Goal: Task Accomplishment & Management: Manage account settings

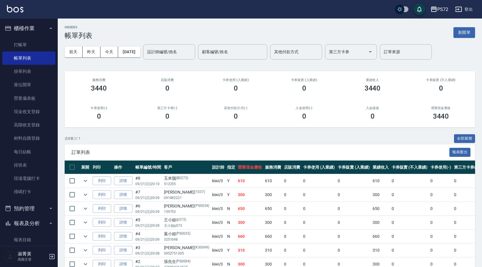
scroll to position [45, 0]
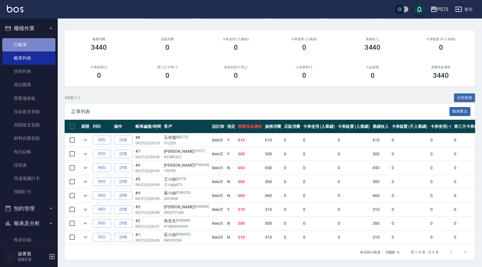
click at [29, 47] on link "打帳單" at bounding box center [28, 44] width 53 height 13
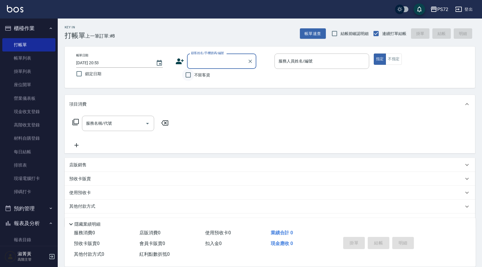
click at [191, 75] on input "不留客資" at bounding box center [188, 75] width 12 height 12
checkbox input "true"
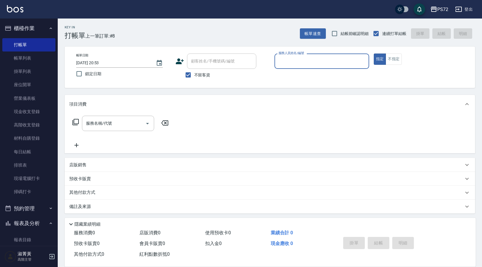
click at [311, 67] on div "服務人員姓名/編號" at bounding box center [322, 60] width 95 height 15
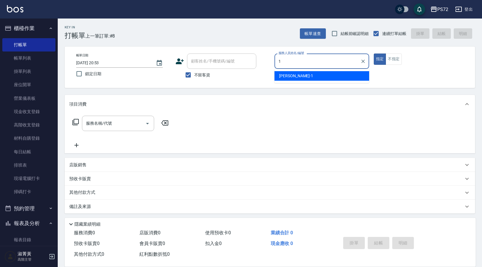
type input "[PERSON_NAME]-1"
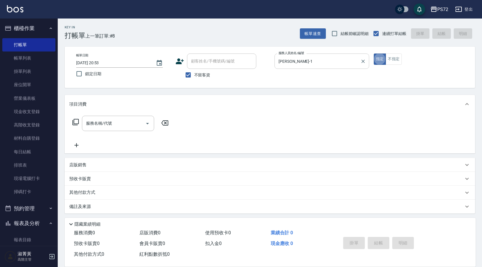
type button "true"
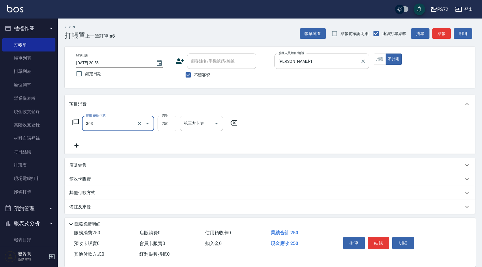
type input "剪髮(303)"
type input "350"
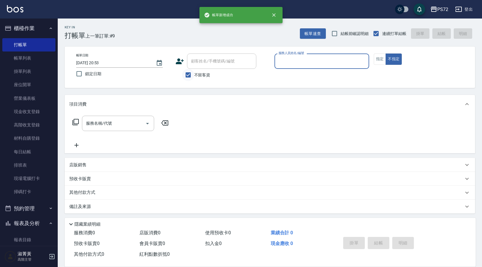
drag, startPoint x: 185, startPoint y: 74, endPoint x: 191, endPoint y: 70, distance: 6.6
click at [186, 74] on input "不留客資" at bounding box center [188, 75] width 12 height 12
checkbox input "false"
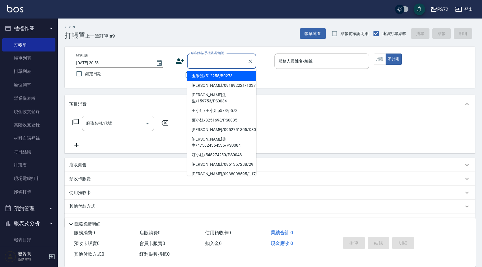
click at [210, 60] on input "顧客姓名/手機號碼/編號" at bounding box center [217, 61] width 55 height 10
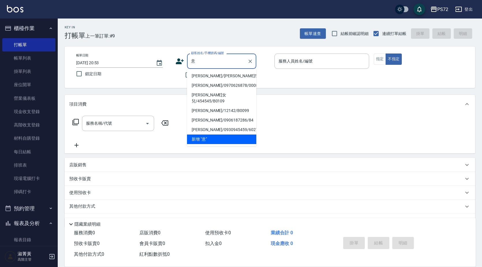
click at [213, 79] on li "[PERSON_NAME]/[PERSON_NAME]5125/5125" at bounding box center [221, 76] width 69 height 10
type input "[PERSON_NAME]/[PERSON_NAME]5125/5125"
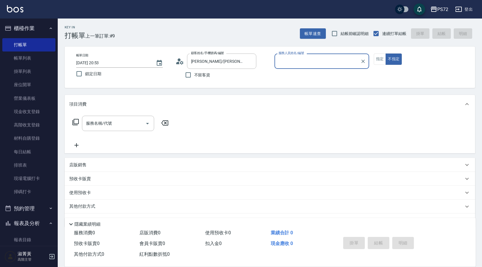
type input "[PERSON_NAME]-1"
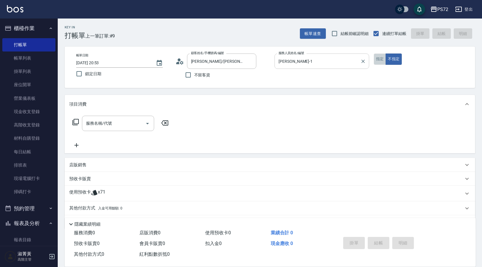
drag, startPoint x: 379, startPoint y: 59, endPoint x: 345, endPoint y: 62, distance: 33.9
click at [378, 59] on button "指定" at bounding box center [380, 58] width 12 height 11
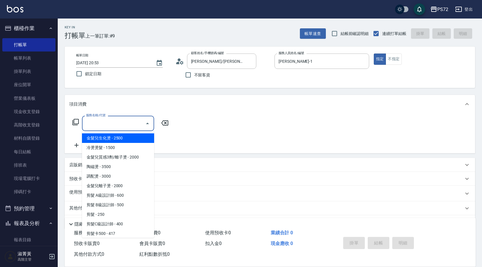
click at [101, 120] on input "服務名稱/代號" at bounding box center [114, 123] width 58 height 10
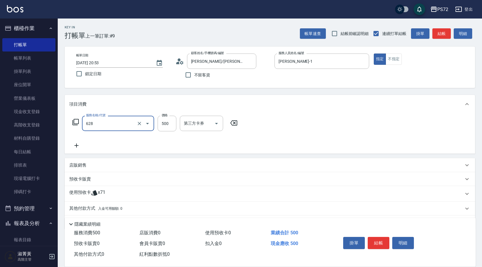
type input "寶齡舒醒清潔500(628)"
type input "600"
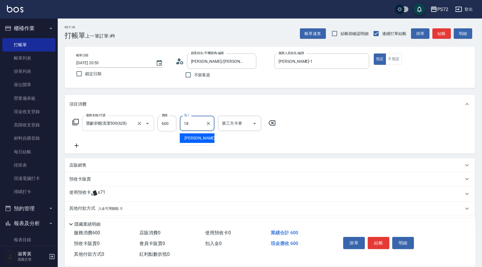
type input "[PERSON_NAME]-18"
click at [377, 243] on button "結帳" at bounding box center [379, 242] width 22 height 12
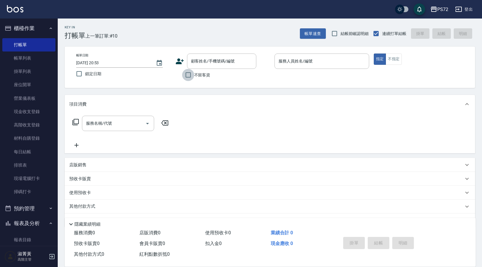
click at [190, 75] on input "不留客資" at bounding box center [188, 75] width 12 height 12
checkbox input "true"
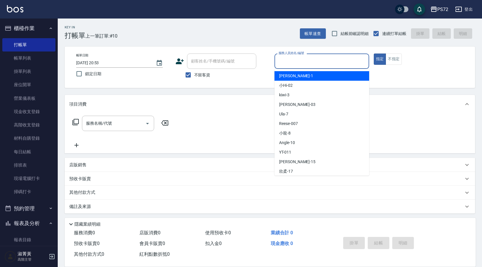
click at [287, 62] on input "服務人員姓名/編號" at bounding box center [322, 61] width 90 height 10
type input "[PERSON_NAME]-1"
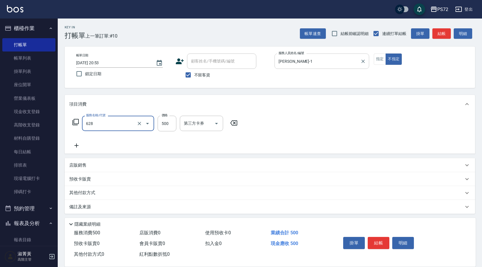
type input "寶齡舒醒清潔500(628)"
type input "600"
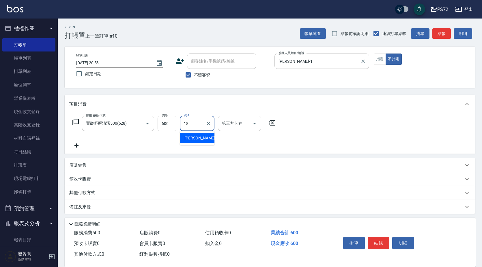
type input "[PERSON_NAME]-18"
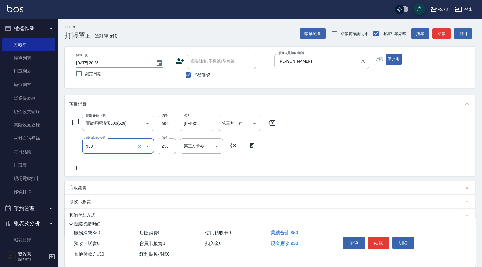
type input "剪髮(303)"
type input "300"
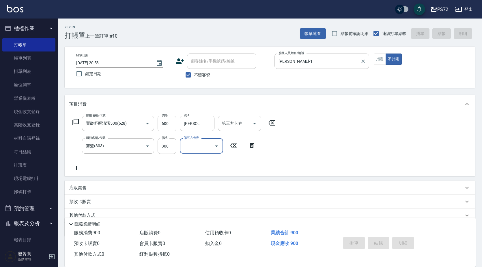
type input "[DATE] 20:54"
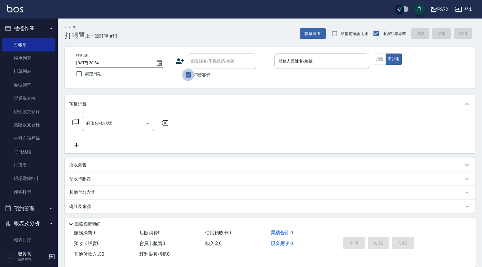
drag, startPoint x: 191, startPoint y: 74, endPoint x: 199, endPoint y: 66, distance: 11.0
click at [191, 74] on input "不留客資" at bounding box center [188, 75] width 12 height 12
checkbox input "false"
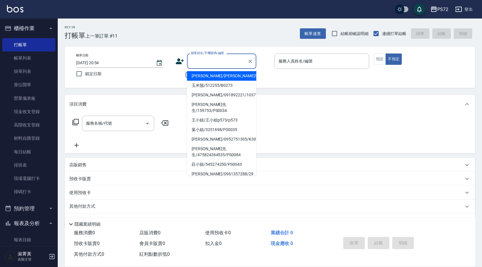
click at [199, 66] on input "顧客姓名/手機號碼/編號" at bounding box center [217, 61] width 55 height 10
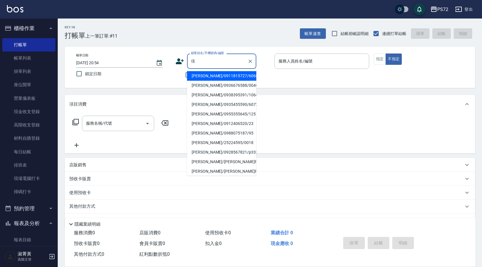
click at [210, 96] on li "[PERSON_NAME]/0938395391/1064" at bounding box center [221, 95] width 69 height 10
type input "[PERSON_NAME]/0938395391/1064"
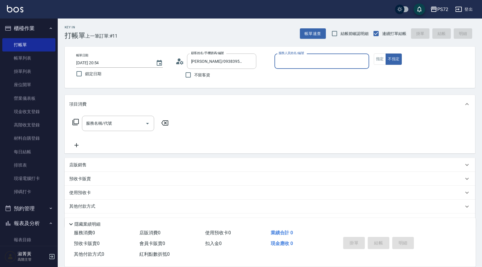
type input "[PERSON_NAME]-1"
click at [382, 57] on button "指定" at bounding box center [380, 58] width 12 height 11
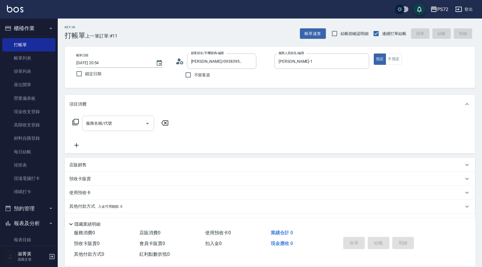
click at [91, 118] on div "服務名稱/代號" at bounding box center [118, 122] width 72 height 15
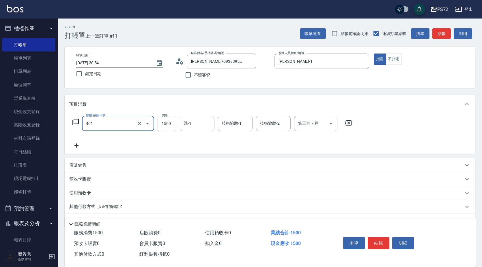
type input "染髮(401)"
type input "2800"
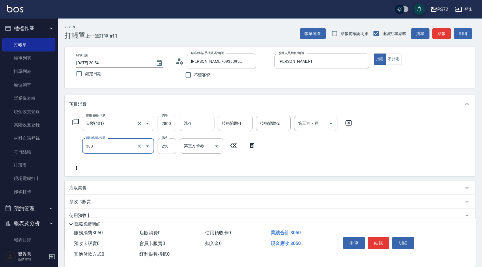
type input "剪髮(303)"
type input "350"
click at [82, 189] on p "店販銷售" at bounding box center [77, 188] width 17 height 6
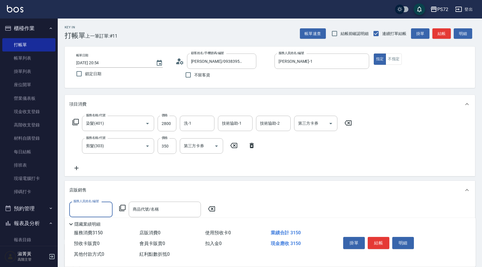
click at [83, 210] on input "服務人員姓名/編號" at bounding box center [91, 209] width 38 height 10
type input "[PERSON_NAME]-1"
click at [122, 207] on icon at bounding box center [122, 207] width 7 height 7
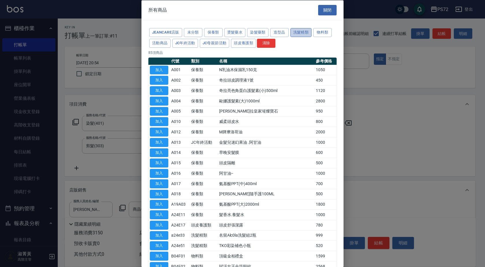
click at [305, 32] on button "洗髮精類" at bounding box center [300, 32] width 21 height 9
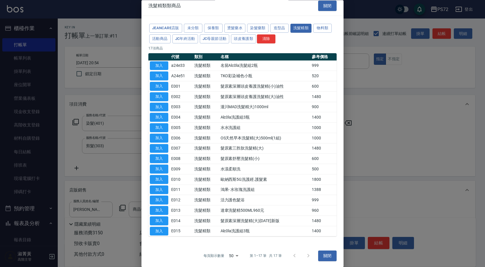
scroll to position [5, 0]
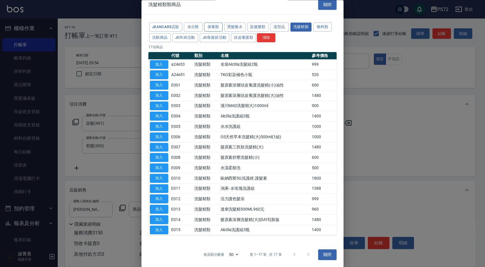
click at [217, 25] on button "保養類" at bounding box center [213, 27] width 18 height 9
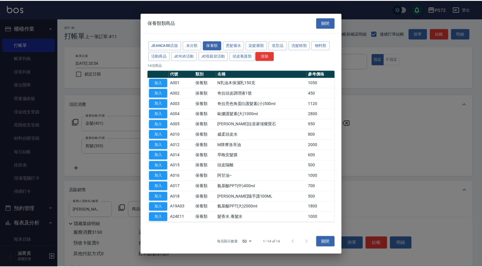
scroll to position [0, 0]
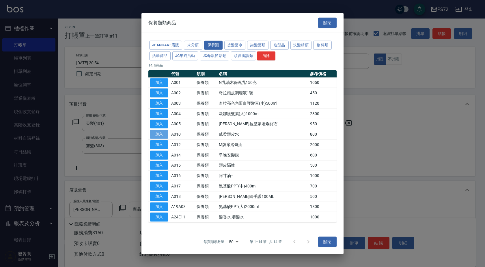
click at [167, 135] on button "加入" at bounding box center [159, 134] width 18 height 9
type input "威柔頭皮水"
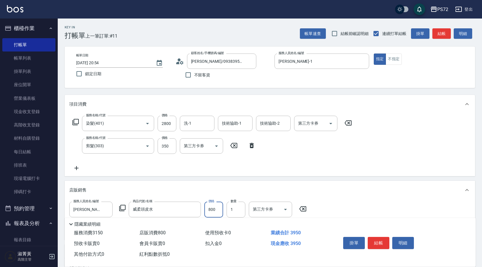
click at [208, 207] on input "800" at bounding box center [213, 209] width 19 height 16
type input "500"
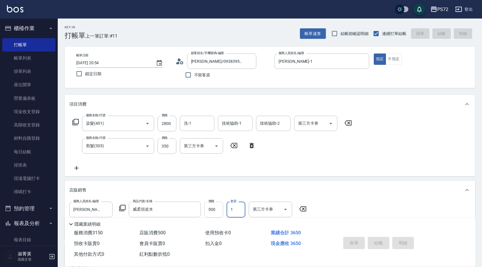
type input "[DATE] 20:55"
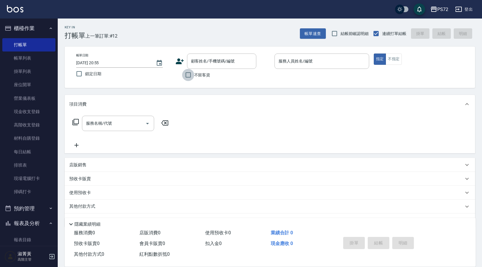
click at [192, 73] on input "不留客資" at bounding box center [188, 75] width 12 height 12
checkbox input "true"
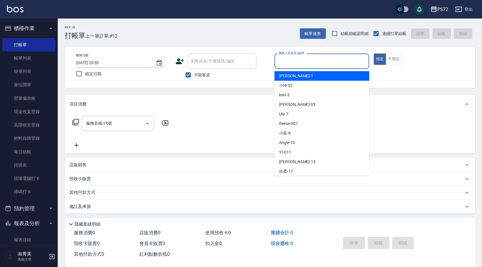
click at [323, 64] on input "服務人員姓名/編號" at bounding box center [322, 61] width 90 height 10
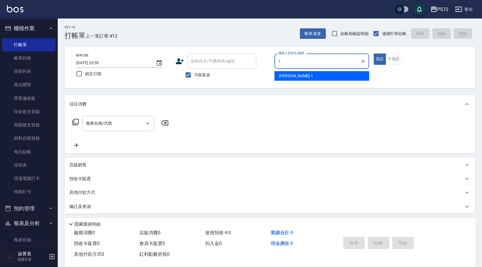
type input "[PERSON_NAME]-1"
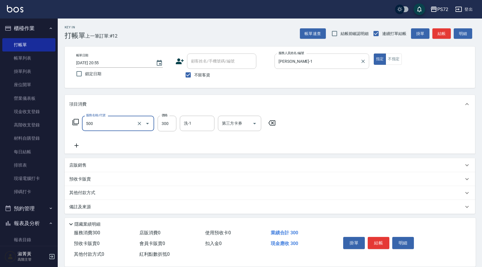
type input "洗髮(A級)(500)"
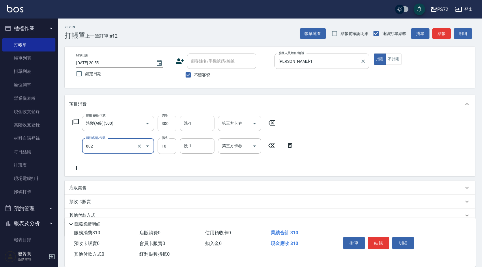
type input "潤絲(802)"
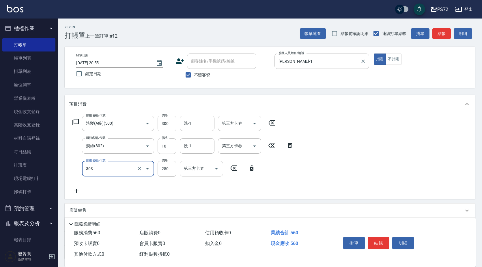
type input "剪髮(303)"
type input "350"
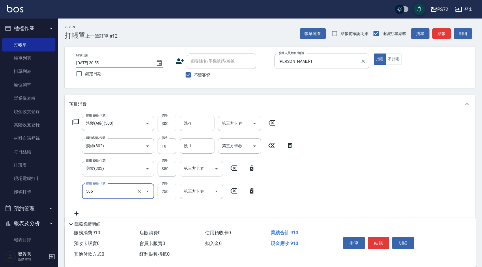
type input "洗髮學生(506)"
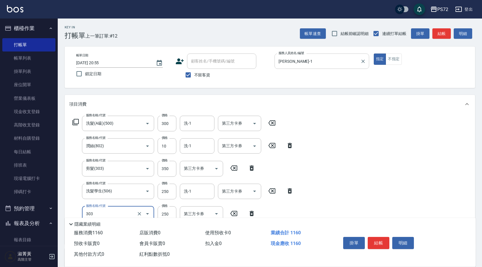
type input "剪髮(303)"
type input "300"
click at [372, 248] on div "掛單 結帳 明細" at bounding box center [378, 243] width 75 height 18
click at [375, 241] on button "結帳" at bounding box center [379, 242] width 22 height 12
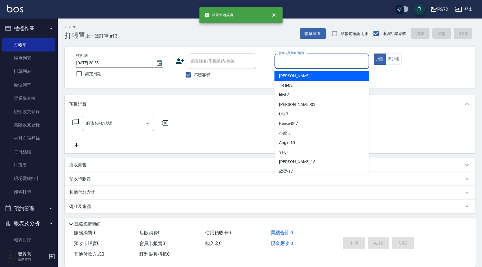
click at [352, 62] on input "服務人員姓名/編號" at bounding box center [322, 61] width 90 height 10
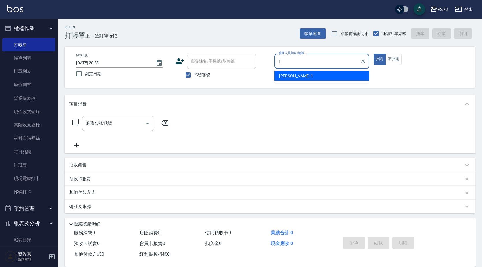
type input "[PERSON_NAME]-1"
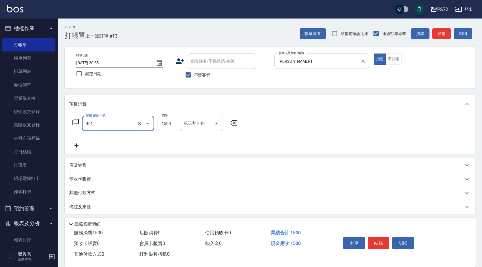
type input "染髮(401)"
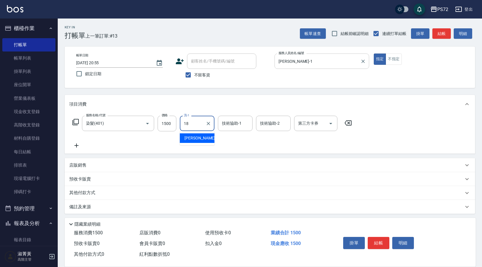
type input "[PERSON_NAME]-18"
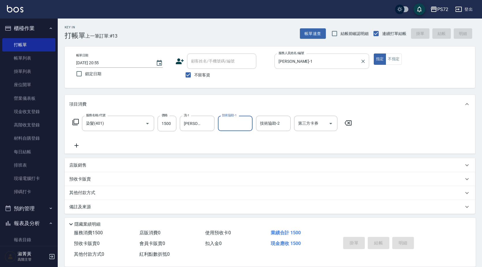
type input "[DATE] 20:56"
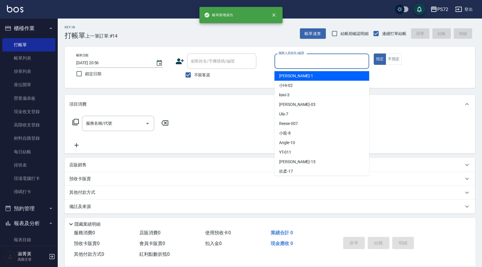
click at [347, 64] on input "服務人員姓名/編號" at bounding box center [322, 61] width 90 height 10
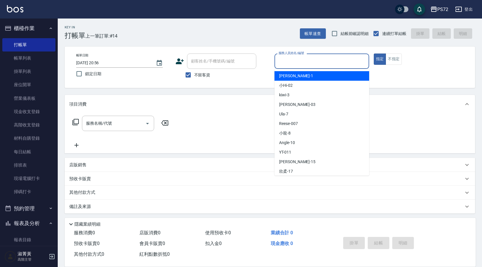
click at [329, 73] on div "[PERSON_NAME] -1" at bounding box center [322, 76] width 95 height 10
type input "[PERSON_NAME]-1"
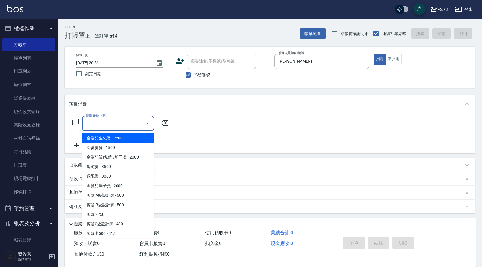
click at [106, 126] on input "服務名稱/代號" at bounding box center [114, 123] width 58 height 10
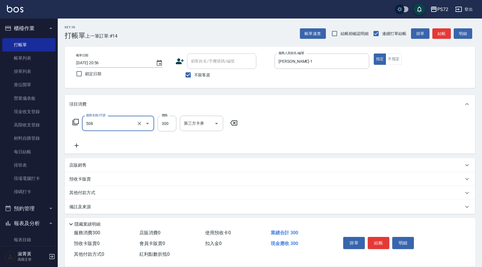
type input "洗髮卡300(508)"
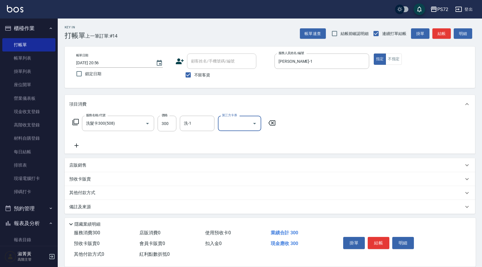
click at [237, 124] on input "第三方卡券" at bounding box center [235, 123] width 29 height 10
click at [242, 145] on span "舊有卡券" at bounding box center [239, 148] width 43 height 10
type input "舊有卡券"
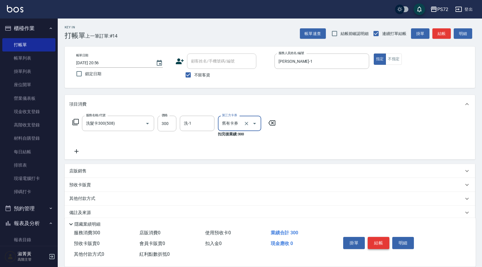
click at [372, 236] on button "結帳" at bounding box center [379, 242] width 22 height 12
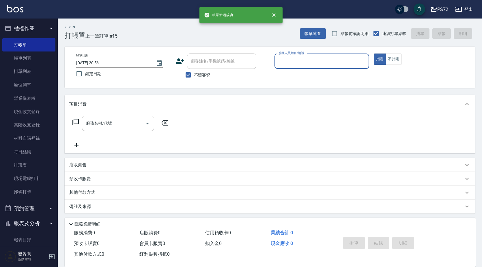
click at [342, 58] on input "服務人員姓名/編號" at bounding box center [322, 61] width 90 height 10
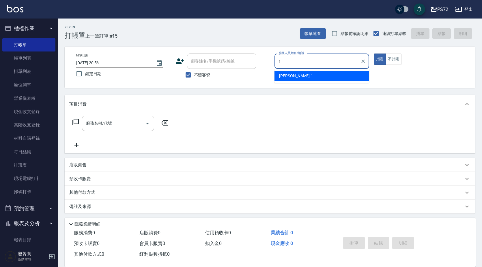
type input "[PERSON_NAME]-1"
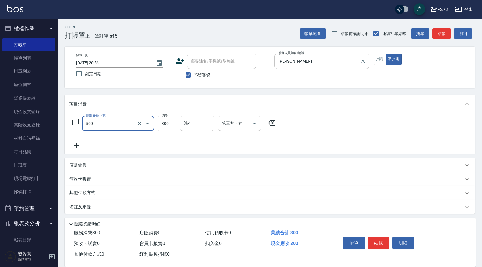
type input "洗髮(A級)(500)"
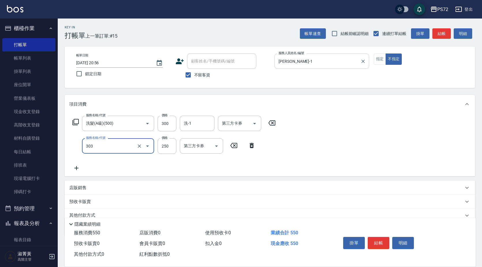
type input "剪髮(303)"
type input "350"
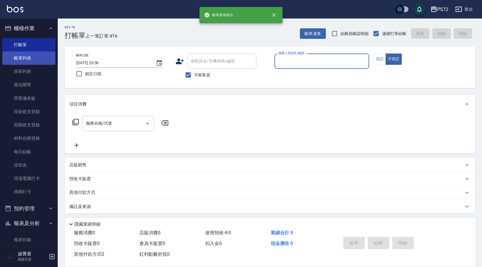
click at [18, 59] on link "帳單列表" at bounding box center [28, 57] width 53 height 13
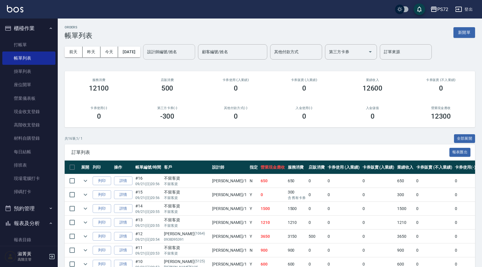
click at [177, 56] on input "設計師編號/姓名" at bounding box center [169, 52] width 47 height 10
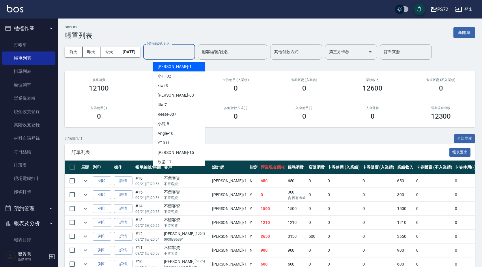
click at [175, 69] on div "[PERSON_NAME] -1" at bounding box center [179, 67] width 52 height 10
type input "[PERSON_NAME]-1"
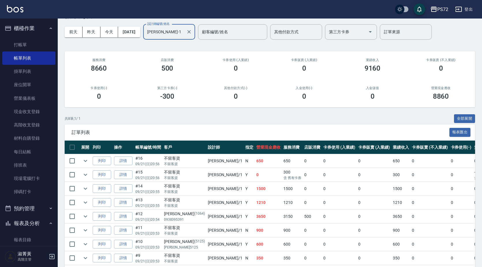
scroll to position [45, 0]
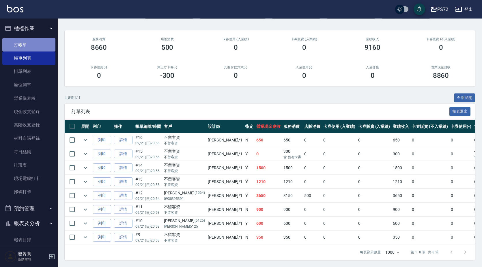
click at [44, 44] on link "打帳單" at bounding box center [28, 44] width 53 height 13
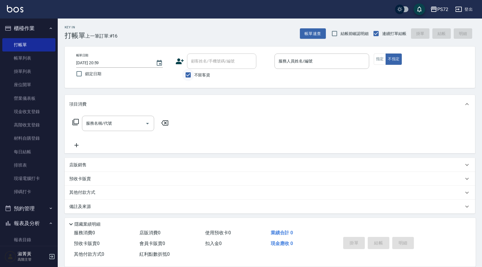
click at [189, 72] on input "不留客資" at bounding box center [188, 75] width 12 height 12
checkbox input "false"
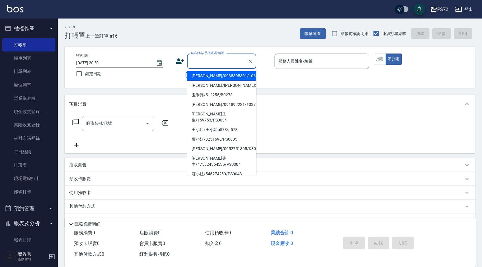
click at [212, 59] on div "顧客姓名/手機號碼/編號 顧客姓名/手機號碼/編號" at bounding box center [221, 60] width 69 height 15
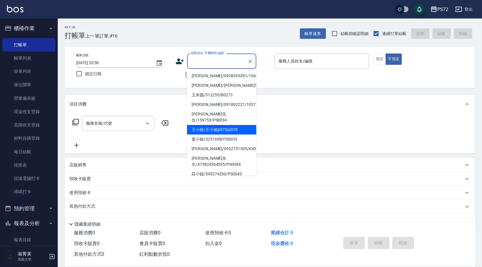
click at [221, 125] on li "王小姐/王小姐p573/p573" at bounding box center [221, 130] width 69 height 10
type input "王小姐/王小姐p573/p573"
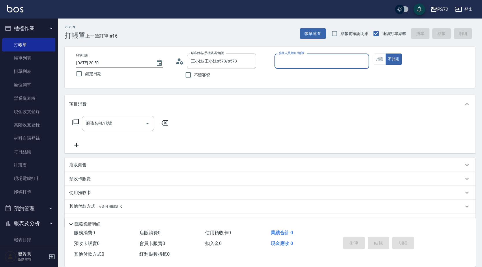
click at [309, 60] on input "服務人員姓名/編號" at bounding box center [322, 61] width 90 height 10
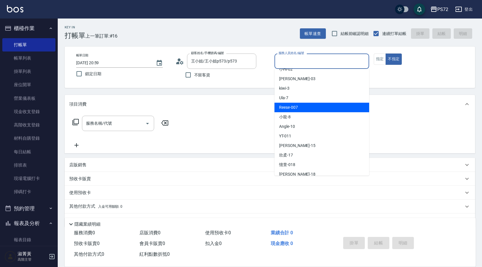
scroll to position [31, 0]
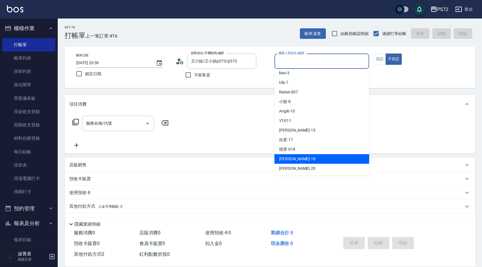
click at [297, 154] on div "[PERSON_NAME] -18" at bounding box center [322, 159] width 95 height 10
type input "[PERSON_NAME]-18"
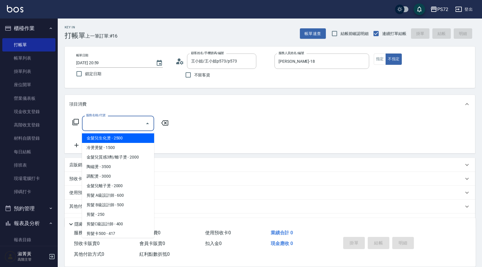
click at [113, 122] on input "服務名稱/代號" at bounding box center [114, 123] width 58 height 10
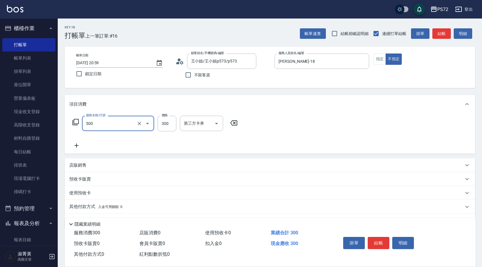
type input "洗髮(A級)(500)"
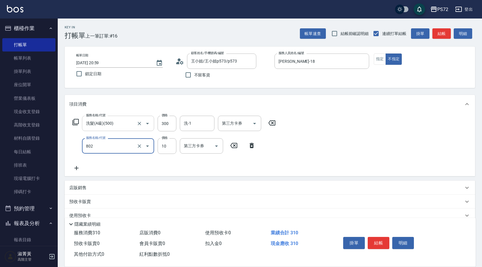
type input "潤絲(802)"
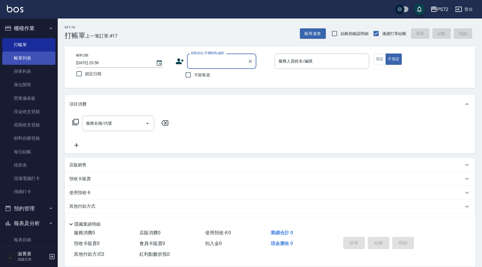
click at [50, 55] on link "帳單列表" at bounding box center [28, 57] width 53 height 13
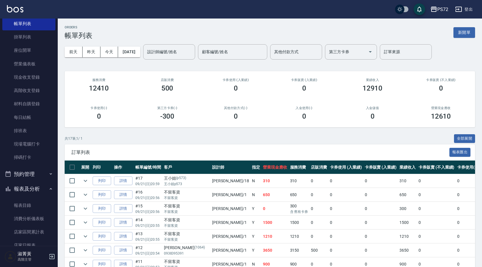
scroll to position [115, 0]
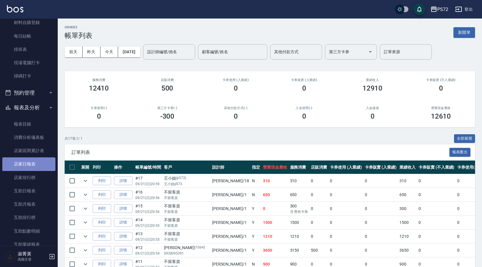
click at [32, 167] on link "店家日報表" at bounding box center [28, 163] width 53 height 13
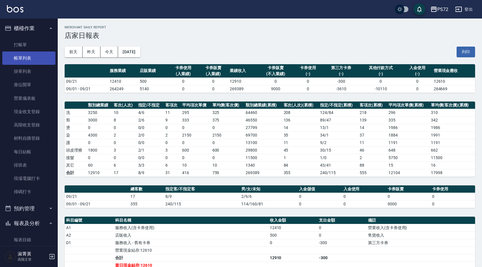
click at [35, 56] on link "帳單列表" at bounding box center [28, 57] width 53 height 13
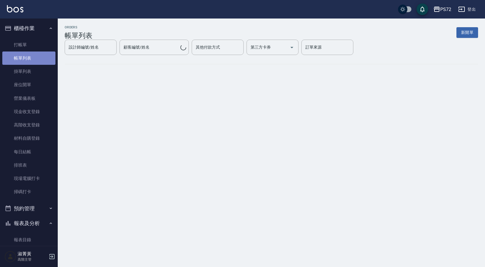
click at [30, 57] on link "帳單列表" at bounding box center [28, 57] width 53 height 13
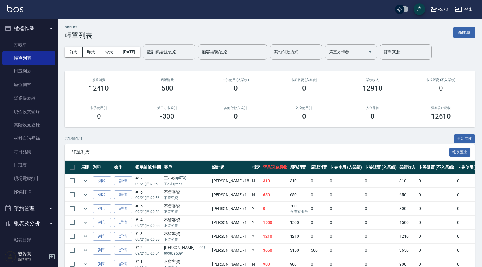
click at [181, 52] on input "設計師編號/姓名" at bounding box center [169, 52] width 47 height 10
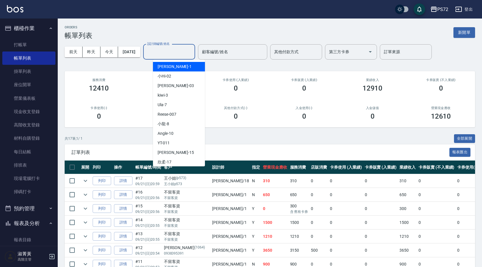
click at [174, 67] on div "[PERSON_NAME] -1" at bounding box center [179, 67] width 52 height 10
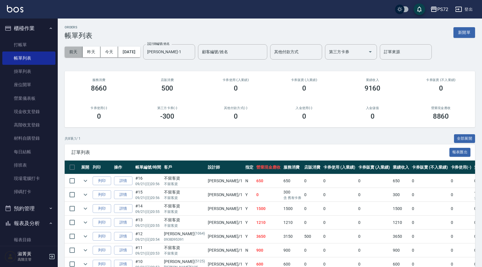
click at [80, 50] on button "前天" at bounding box center [74, 51] width 18 height 11
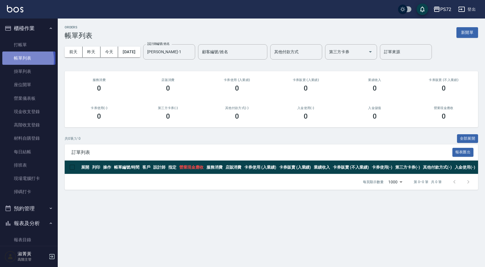
click at [18, 60] on link "帳單列表" at bounding box center [28, 57] width 53 height 13
click at [110, 50] on button "今天" at bounding box center [109, 51] width 18 height 11
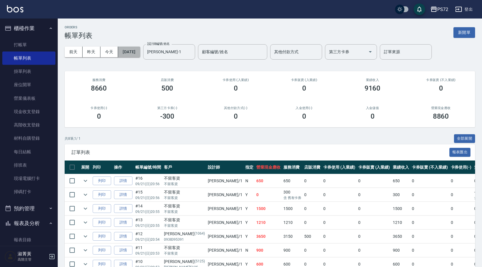
click at [140, 51] on button "[DATE]" at bounding box center [129, 51] width 22 height 11
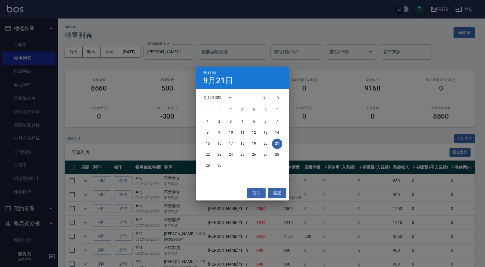
click at [264, 73] on div "選擇日期 [DATE]" at bounding box center [242, 77] width 92 height 22
click at [262, 188] on button "取消" at bounding box center [256, 192] width 18 height 11
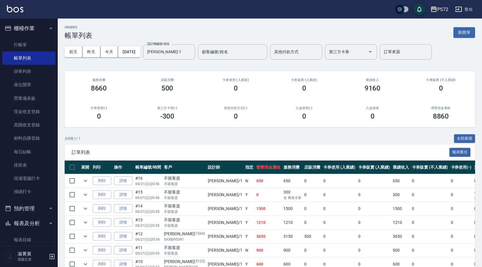
click at [181, 59] on div "[DATE] [DATE] [DATE] [DATE] 設計師編號/姓名 [PERSON_NAME]-1 設計師編號/姓名 顧客編號/姓名 顧客編號/姓名 其…" at bounding box center [270, 52] width 411 height 25
click at [184, 52] on input "[PERSON_NAME]-1" at bounding box center [165, 52] width 38 height 10
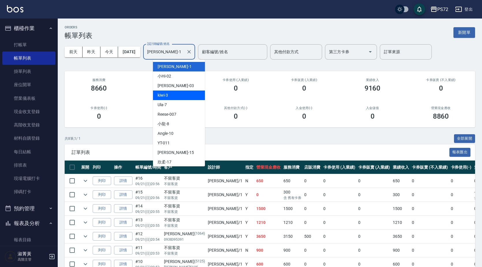
click at [128, 87] on div "服務消費 8660" at bounding box center [99, 85] width 68 height 28
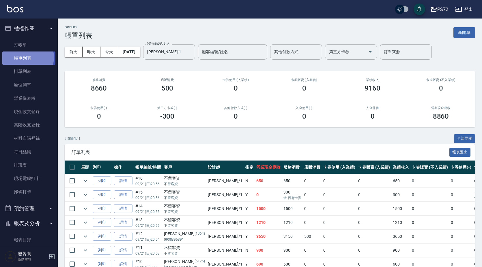
click at [27, 57] on link "帳單列表" at bounding box center [28, 57] width 53 height 13
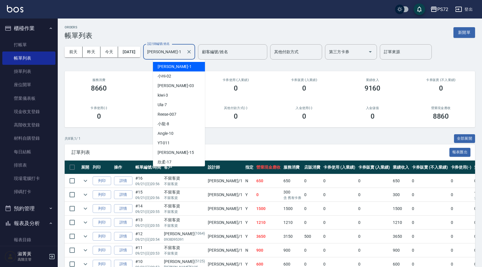
click at [172, 55] on input "[PERSON_NAME]-1" at bounding box center [165, 52] width 38 height 10
click at [171, 65] on div "[PERSON_NAME] -1" at bounding box center [179, 67] width 52 height 10
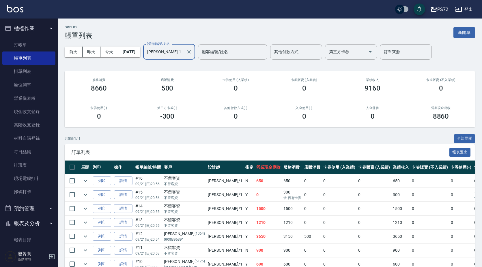
click at [176, 48] on input "[PERSON_NAME]-1" at bounding box center [165, 52] width 38 height 10
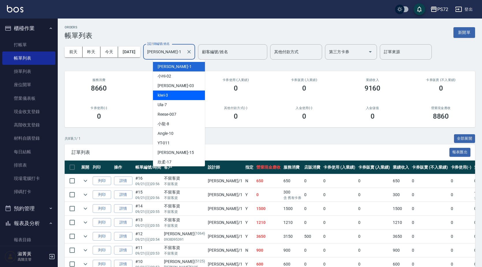
click at [182, 94] on div "kiwi -3" at bounding box center [179, 95] width 52 height 10
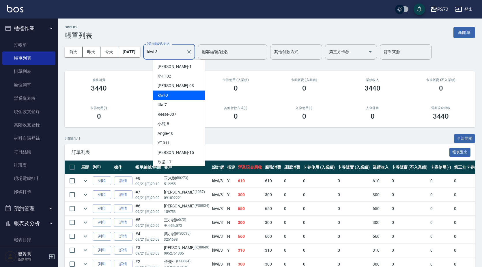
click at [170, 54] on input "kiwi-3" at bounding box center [165, 52] width 38 height 10
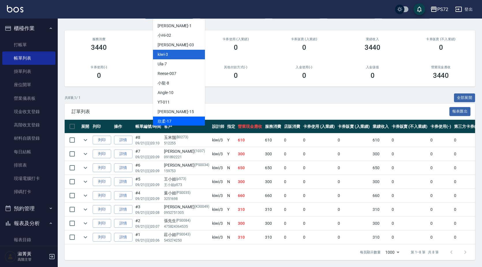
scroll to position [45, 0]
click at [83, 219] on icon "expand row" at bounding box center [85, 222] width 7 height 7
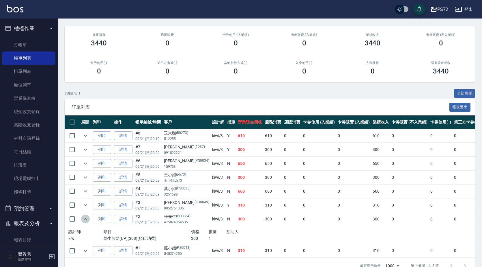
click at [83, 218] on icon "expand row" at bounding box center [85, 218] width 7 height 7
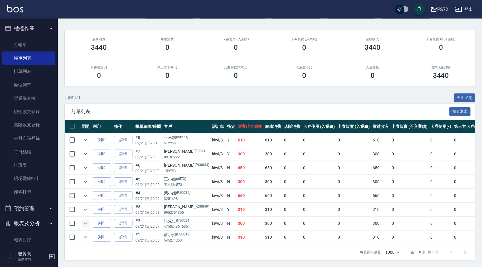
scroll to position [0, 0]
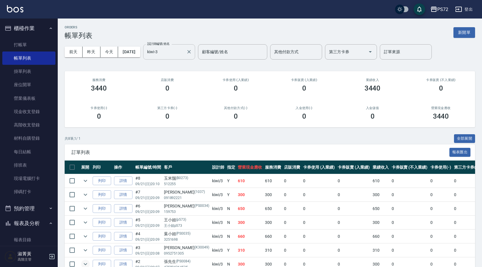
click at [171, 49] on input "kiwi-3" at bounding box center [165, 52] width 38 height 10
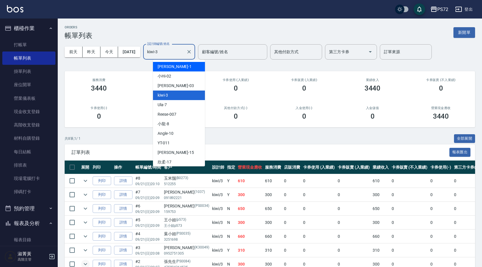
click at [175, 65] on div "[PERSON_NAME] -1" at bounding box center [179, 67] width 52 height 10
type input "[PERSON_NAME]-1"
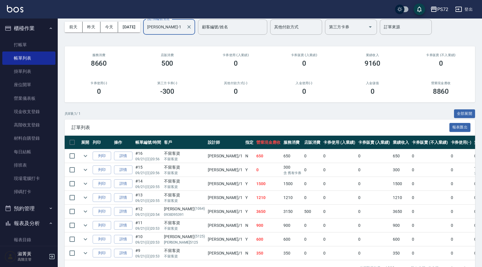
scroll to position [45, 0]
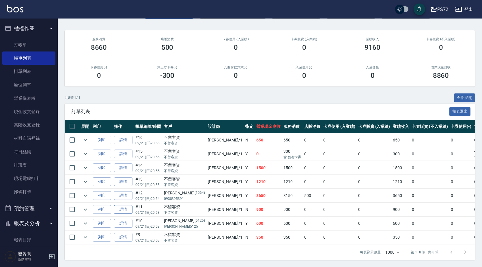
click at [120, 205] on link "詳情" at bounding box center [123, 209] width 18 height 9
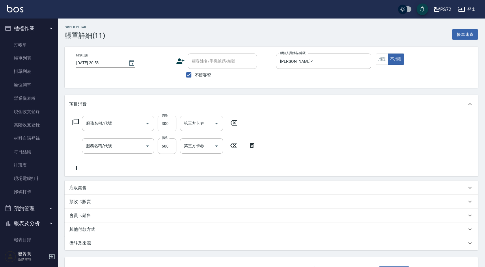
type input "[DATE] 20:53"
checkbox input "true"
type input "[PERSON_NAME]-1"
type input "剪髮(303)"
type input "寶齡舒醒清潔500(628)"
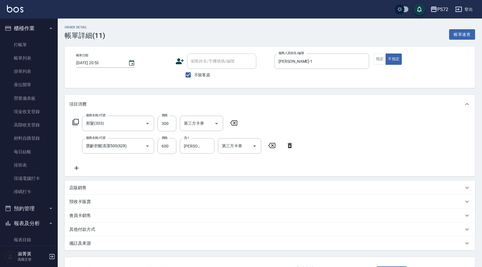
click at [79, 168] on icon at bounding box center [76, 167] width 14 height 7
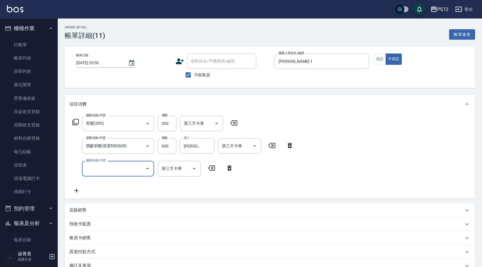
click at [115, 171] on input "服務名稱/代號" at bounding box center [114, 168] width 58 height 10
type input "洗髮學生(506)"
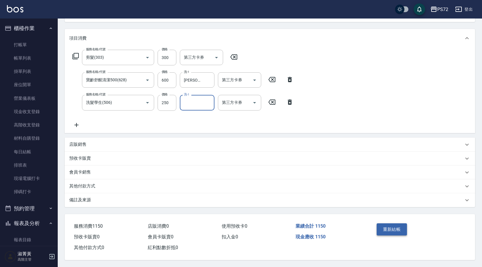
click at [385, 228] on button "重新結帳" at bounding box center [392, 229] width 31 height 12
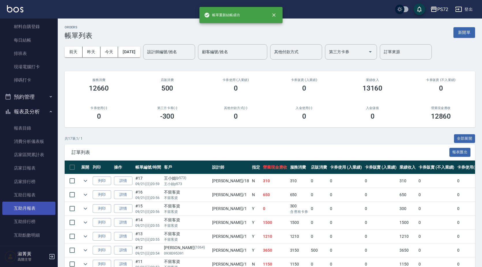
scroll to position [115, 0]
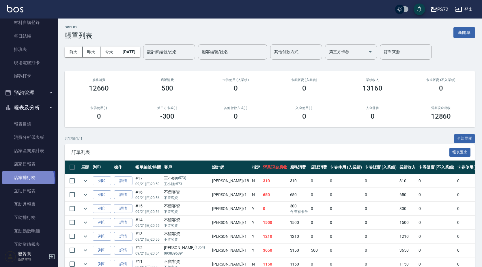
click at [26, 180] on link "店家排行榜" at bounding box center [28, 177] width 53 height 13
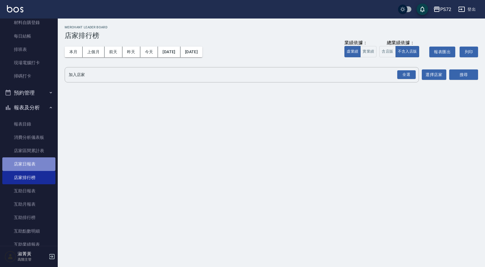
click at [32, 163] on link "店家日報表" at bounding box center [28, 163] width 53 height 13
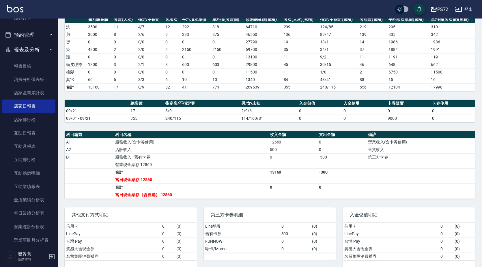
scroll to position [93, 0]
